Goal: Information Seeking & Learning: Learn about a topic

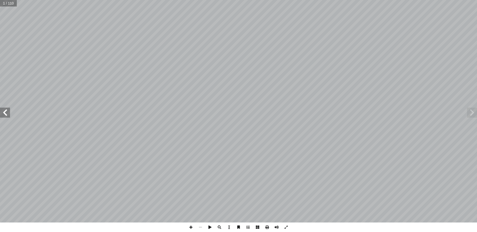
click at [5, 112] on span at bounding box center [5, 113] width 10 height 10
click at [7, 112] on span at bounding box center [5, 113] width 10 height 10
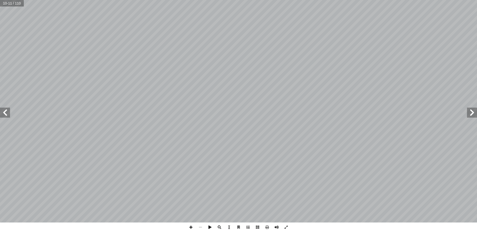
click at [7, 112] on span at bounding box center [5, 113] width 10 height 10
click at [473, 112] on span at bounding box center [472, 113] width 10 height 10
click at [4, 112] on span at bounding box center [5, 113] width 10 height 10
click at [6, 110] on span at bounding box center [5, 113] width 10 height 10
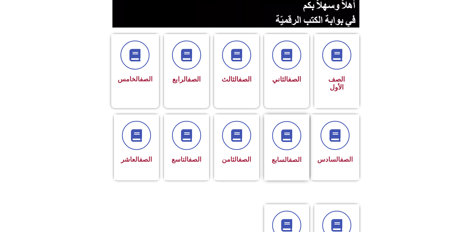
scroll to position [150, 0]
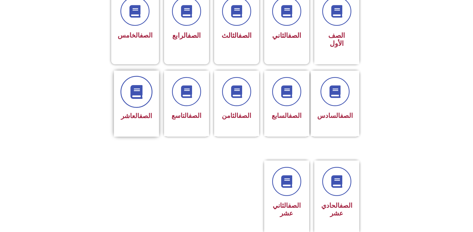
click at [140, 85] on icon at bounding box center [137, 92] width 14 height 14
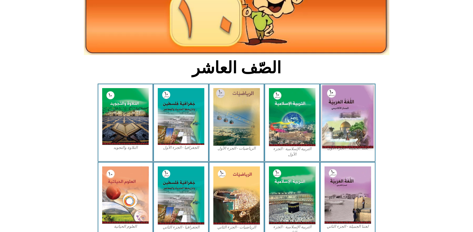
scroll to position [75, 0]
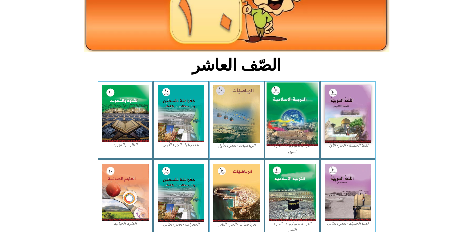
click at [290, 100] on img at bounding box center [292, 115] width 51 height 64
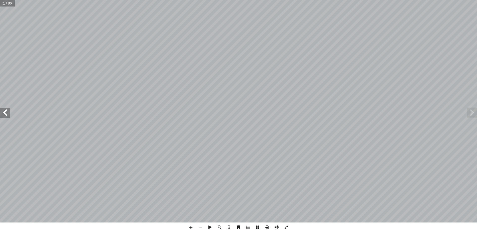
click at [7, 112] on span at bounding box center [5, 113] width 10 height 10
click at [4, 111] on span at bounding box center [5, 113] width 10 height 10
click at [5, 112] on span at bounding box center [5, 113] width 10 height 10
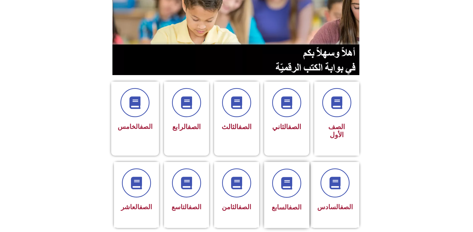
scroll to position [150, 0]
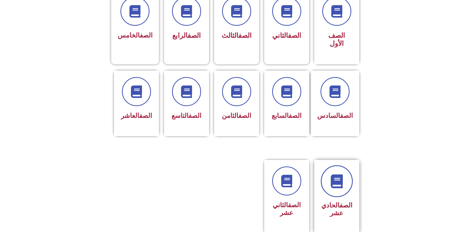
click at [336, 175] on icon at bounding box center [337, 182] width 14 height 14
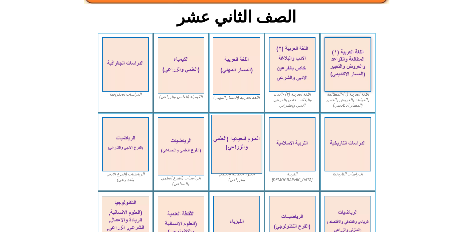
scroll to position [127, 0]
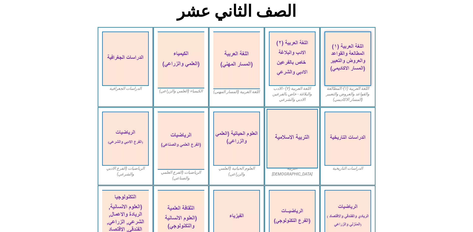
click at [291, 124] on img at bounding box center [292, 139] width 51 height 60
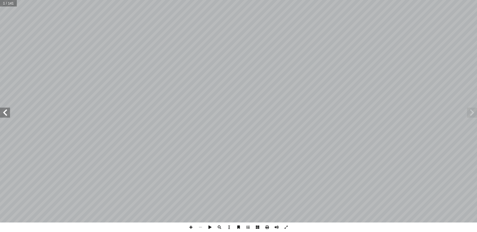
click at [5, 111] on span at bounding box center [5, 113] width 10 height 10
click at [3, 110] on span at bounding box center [5, 113] width 10 height 10
